Goal: Navigation & Orientation: Find specific page/section

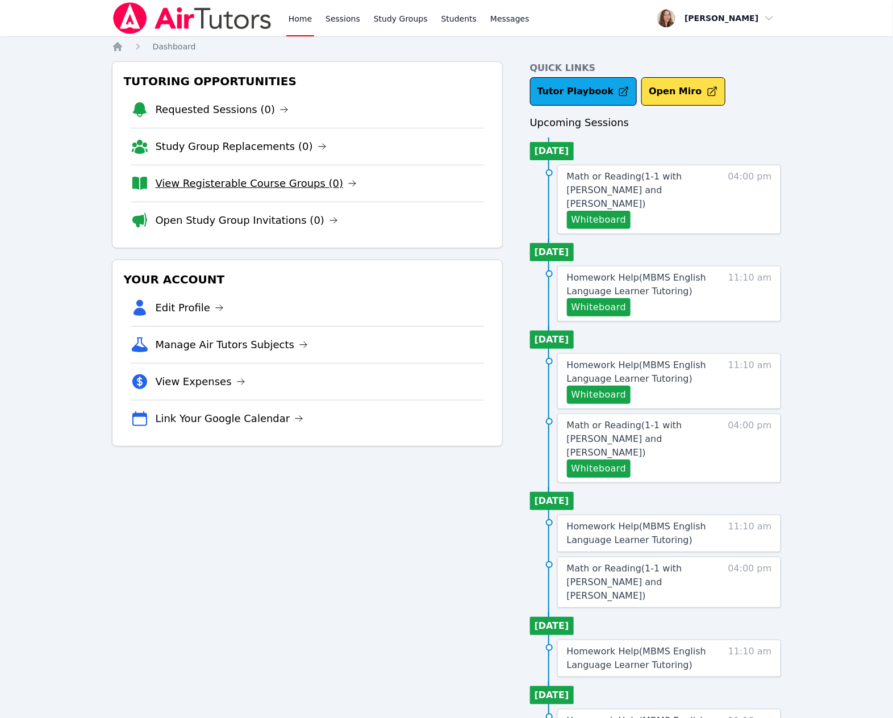
click at [283, 191] on link "View Registerable Course Groups (0)" at bounding box center [257, 183] width 202 height 16
click at [267, 228] on link "Open Study Group Invitations (0)" at bounding box center [247, 220] width 183 height 16
